Goal: Navigation & Orientation: Find specific page/section

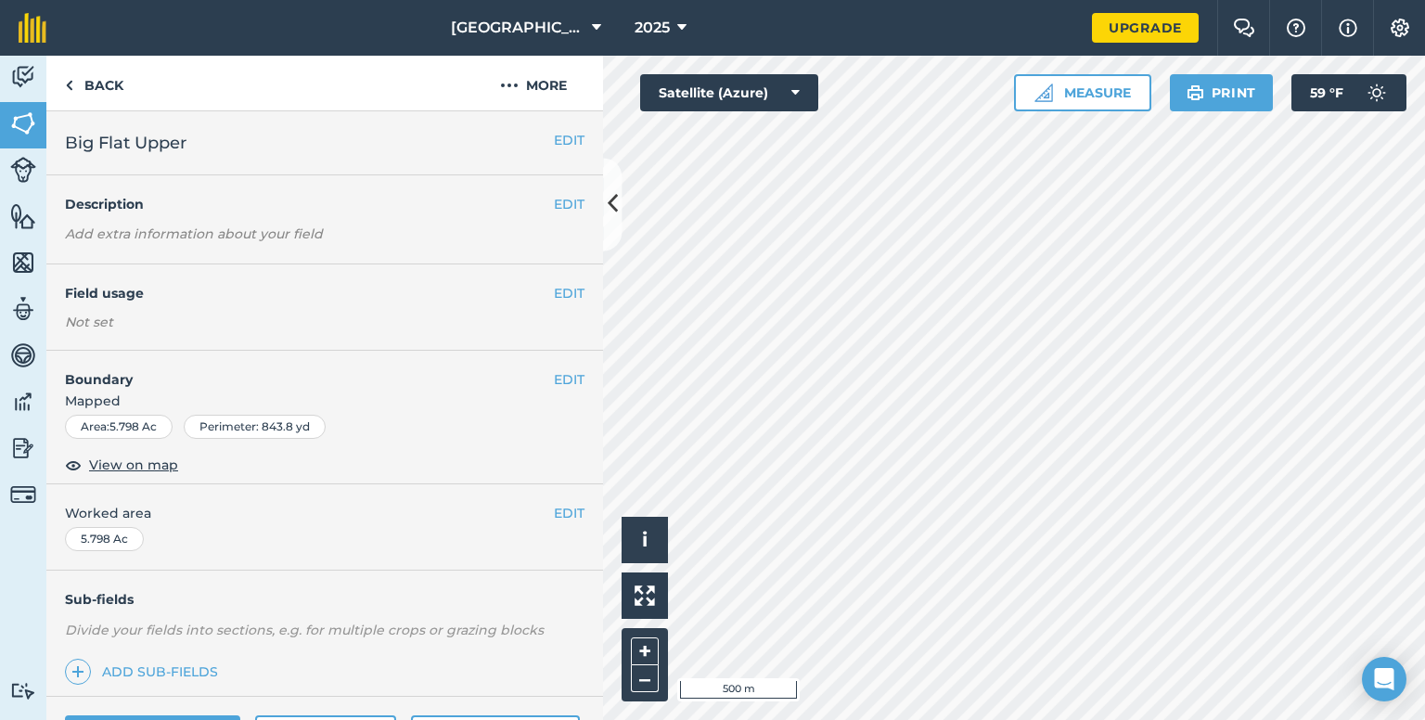
click at [894, 719] on html "[GEOGRAPHIC_DATA] 2025 Upgrade Farm Chat Help Info Settings Map printing is not…" at bounding box center [712, 360] width 1425 height 720
